Goal: Task Accomplishment & Management: Use online tool/utility

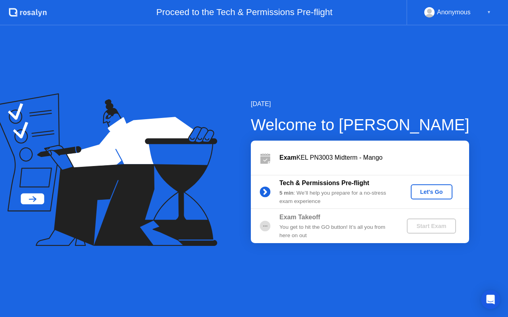
click at [431, 191] on div "Let's Go" at bounding box center [431, 192] width 35 height 6
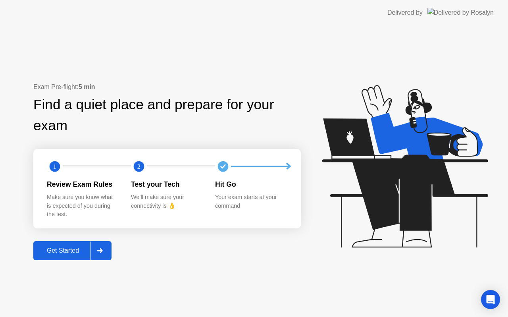
click at [71, 251] on div "Get Started" at bounding box center [63, 250] width 54 height 7
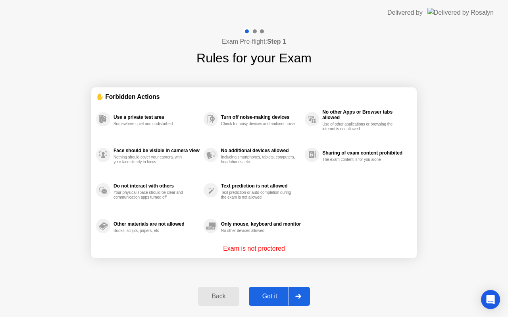
click at [264, 296] on div "Got it" at bounding box center [269, 296] width 37 height 7
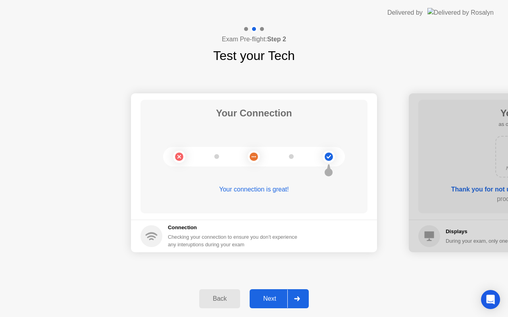
click at [264, 296] on div "Next" at bounding box center [269, 298] width 35 height 7
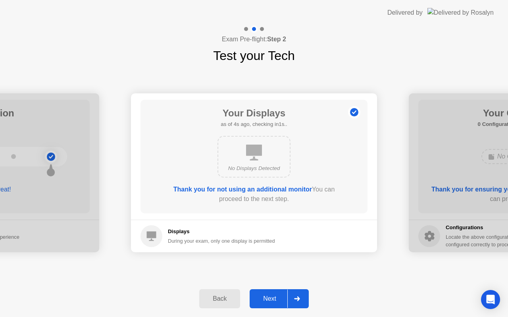
click at [264, 296] on div "Next" at bounding box center [269, 298] width 35 height 7
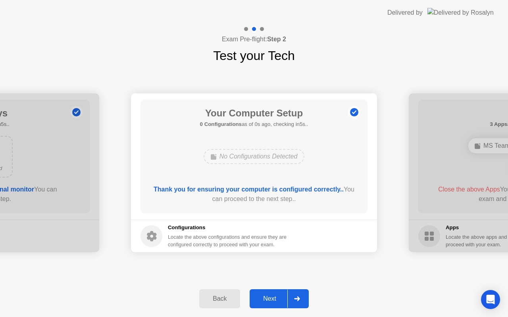
click at [264, 296] on div "Next" at bounding box center [269, 298] width 35 height 7
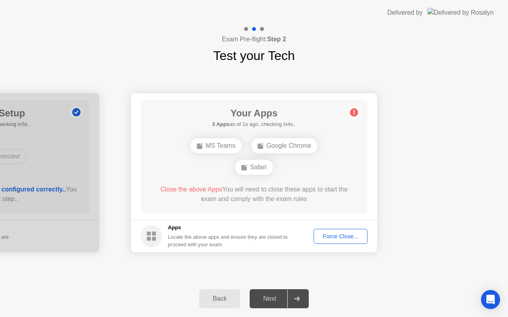
click at [332, 236] on div "Force Close..." at bounding box center [340, 236] width 48 height 6
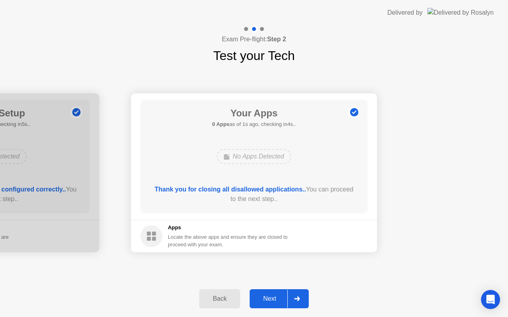
click at [273, 293] on button "Next" at bounding box center [279, 298] width 59 height 19
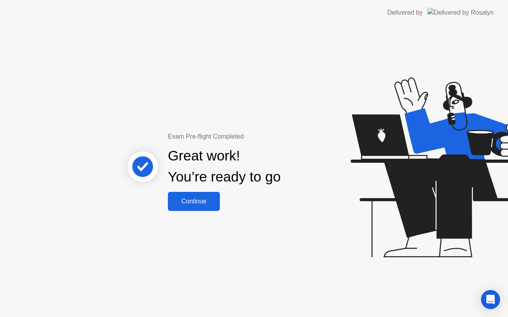
click at [202, 203] on div "Continue" at bounding box center [193, 201] width 47 height 7
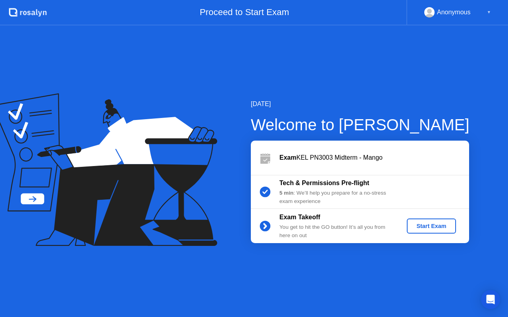
click at [419, 224] on div "Start Exam" at bounding box center [431, 226] width 42 height 6
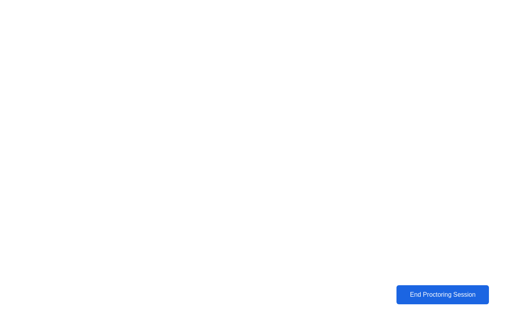
click at [430, 293] on div "End Proctoring Session" at bounding box center [442, 295] width 91 height 8
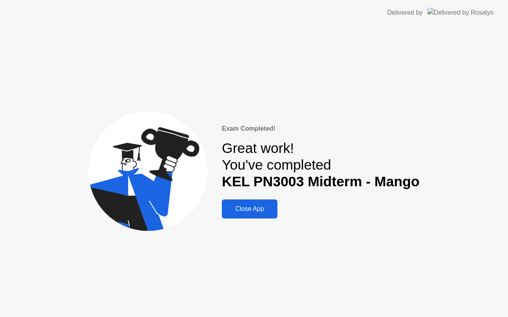
click at [242, 206] on div "Close App" at bounding box center [249, 208] width 51 height 7
